Goal: Task Accomplishment & Management: Manage account settings

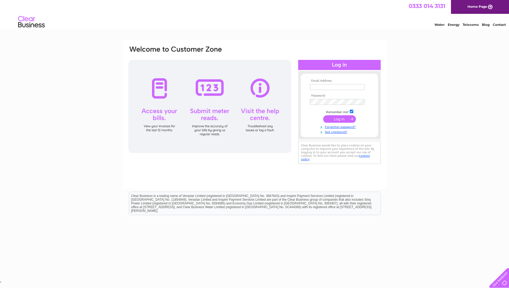
type input "julieferguson@morganlaw.co.uk"
click at [341, 121] on input "submit" at bounding box center [339, 118] width 33 height 7
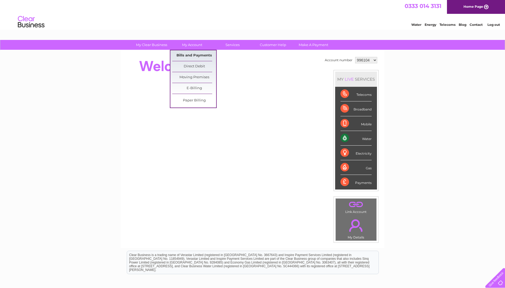
click at [190, 55] on link "Bills and Payments" at bounding box center [194, 55] width 44 height 11
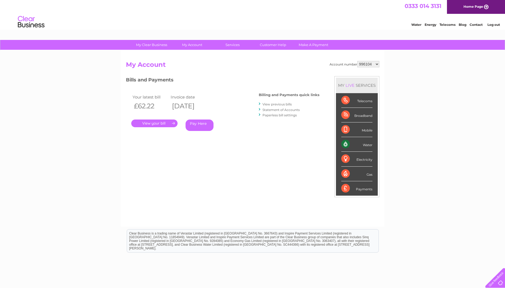
click at [164, 125] on link "." at bounding box center [154, 124] width 46 height 8
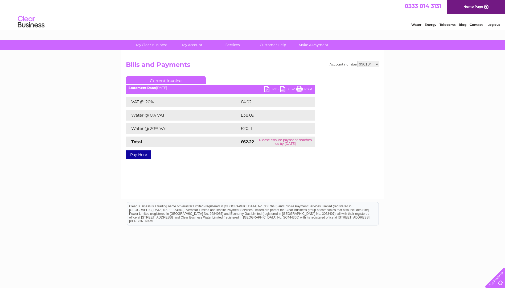
click at [270, 90] on link "PDF" at bounding box center [273, 90] width 16 height 8
